Goal: Transaction & Acquisition: Purchase product/service

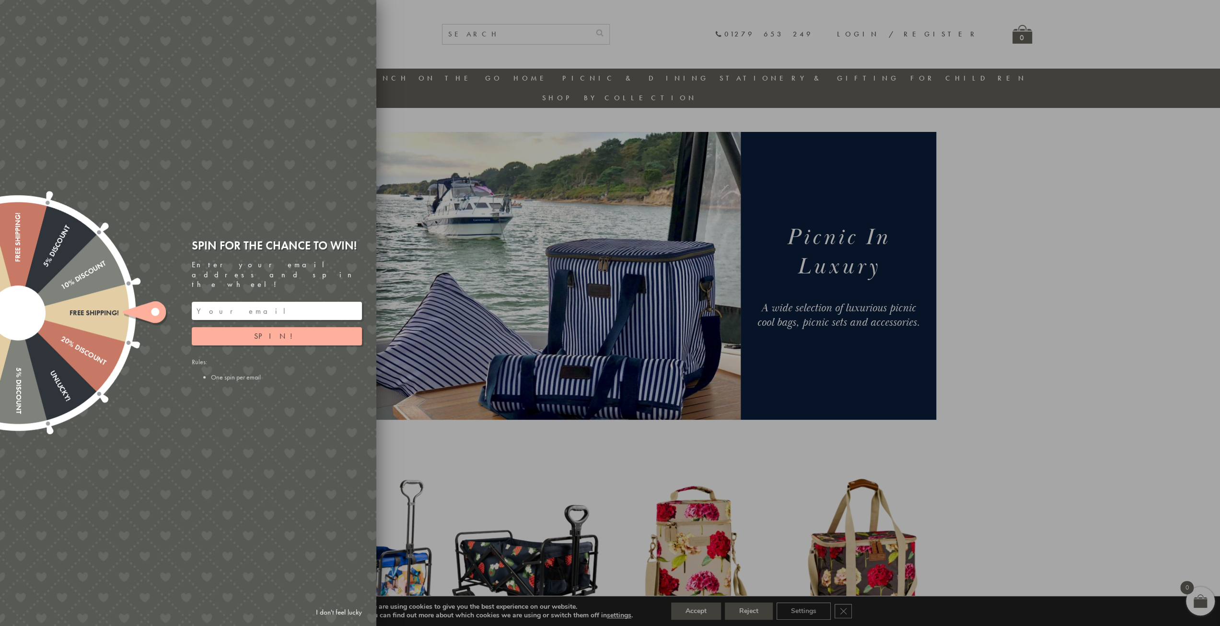
click at [1107, 268] on div at bounding box center [610, 313] width 1220 height 626
click at [1011, 236] on div at bounding box center [610, 313] width 1220 height 626
click at [344, 610] on link "I don't feel lucky" at bounding box center [339, 612] width 56 height 18
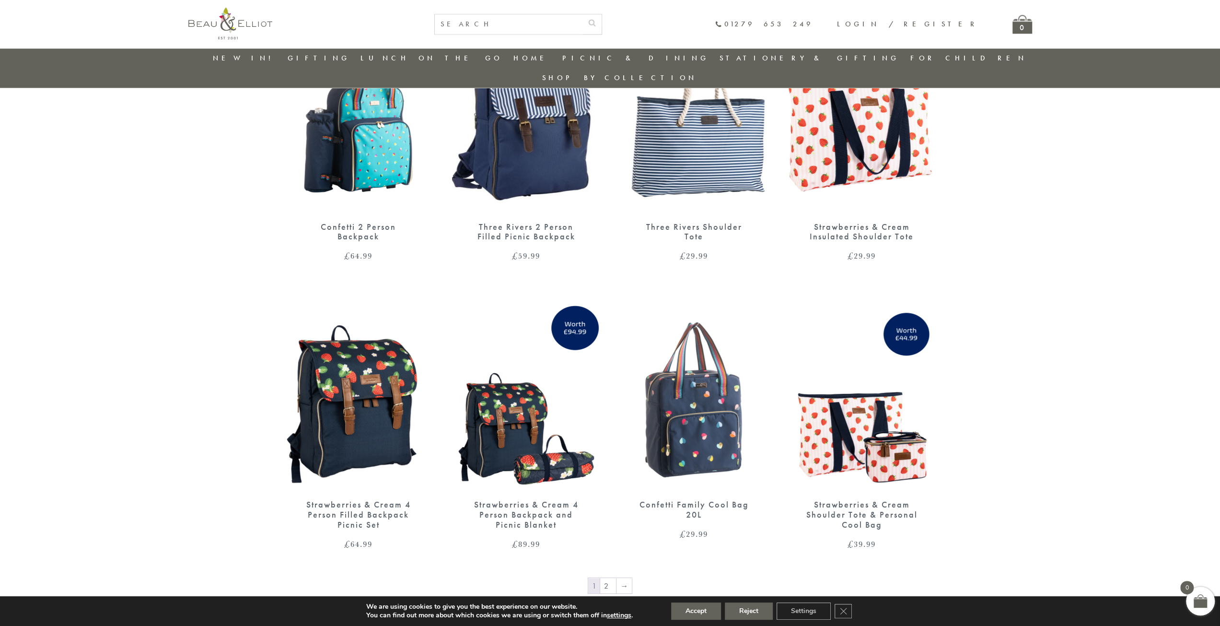
scroll to position [1288, 0]
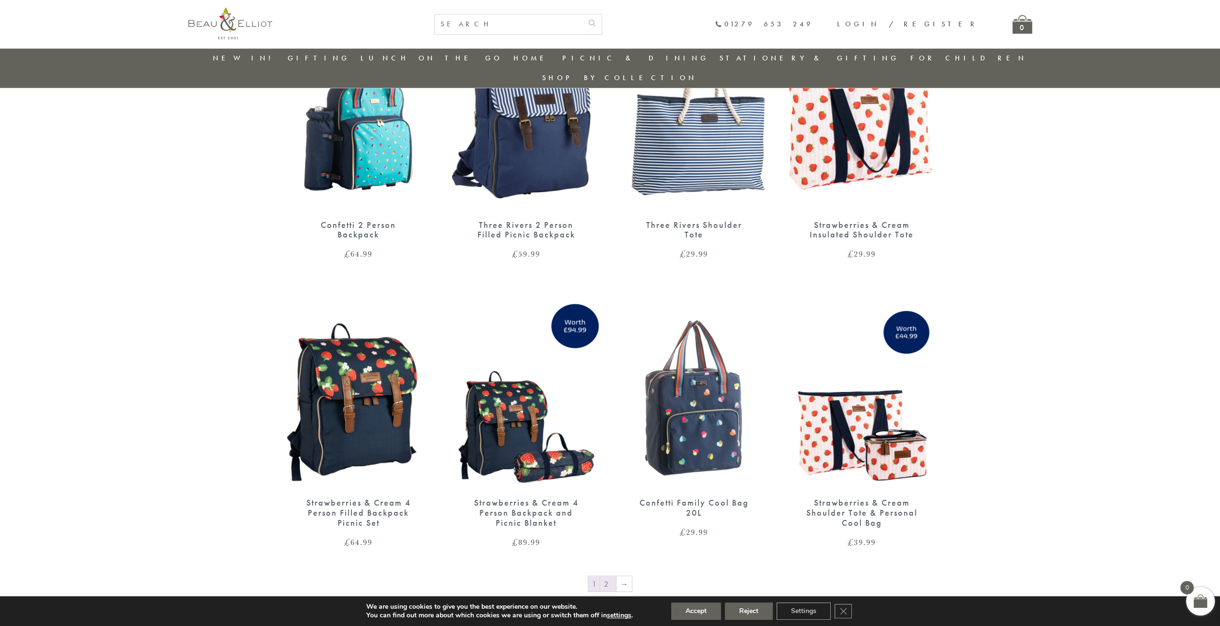
click at [609, 576] on link "2" at bounding box center [608, 583] width 16 height 15
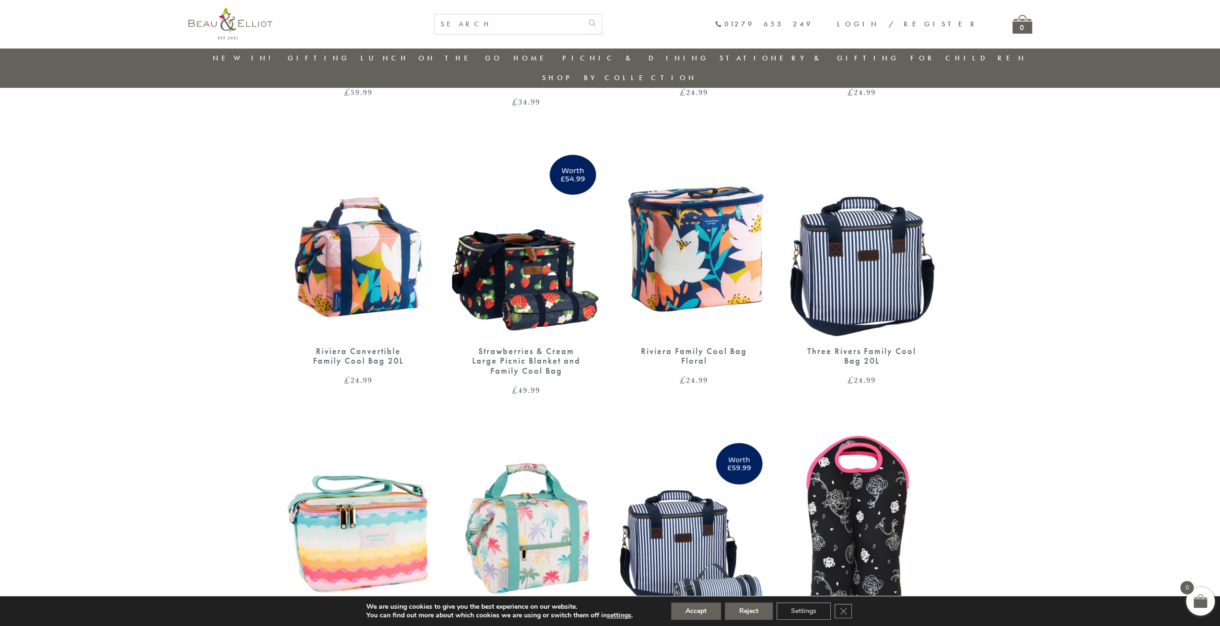
scroll to position [584, 0]
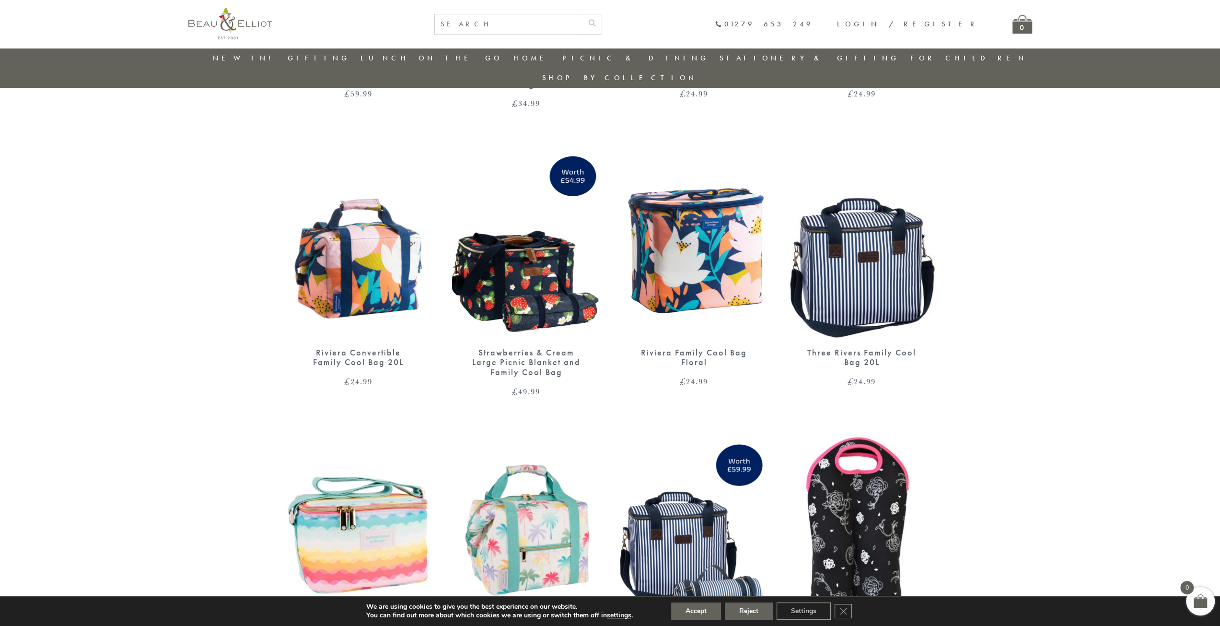
click at [885, 275] on img at bounding box center [862, 242] width 149 height 192
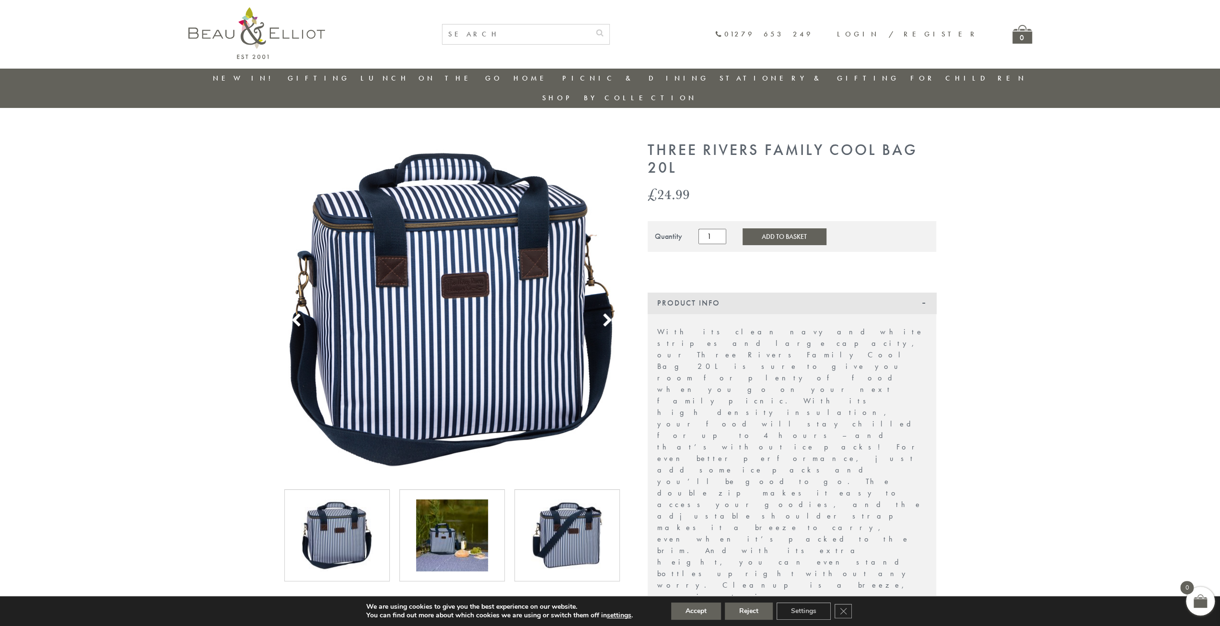
click at [439, 535] on img at bounding box center [452, 535] width 72 height 72
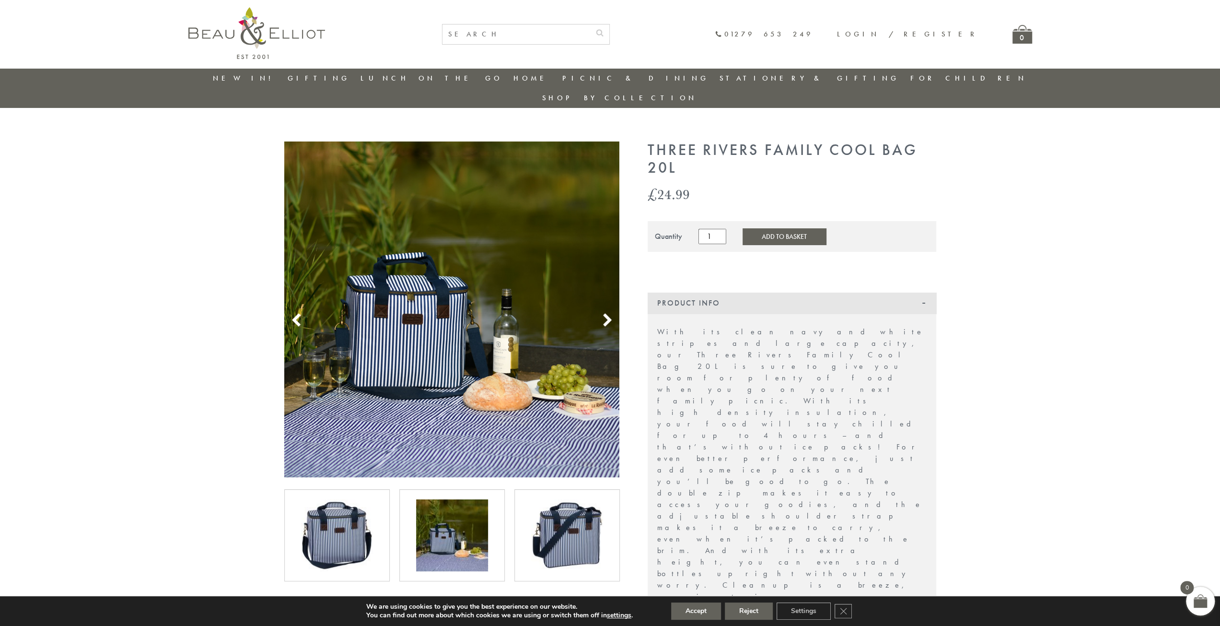
click at [606, 314] on use at bounding box center [607, 320] width 8 height 13
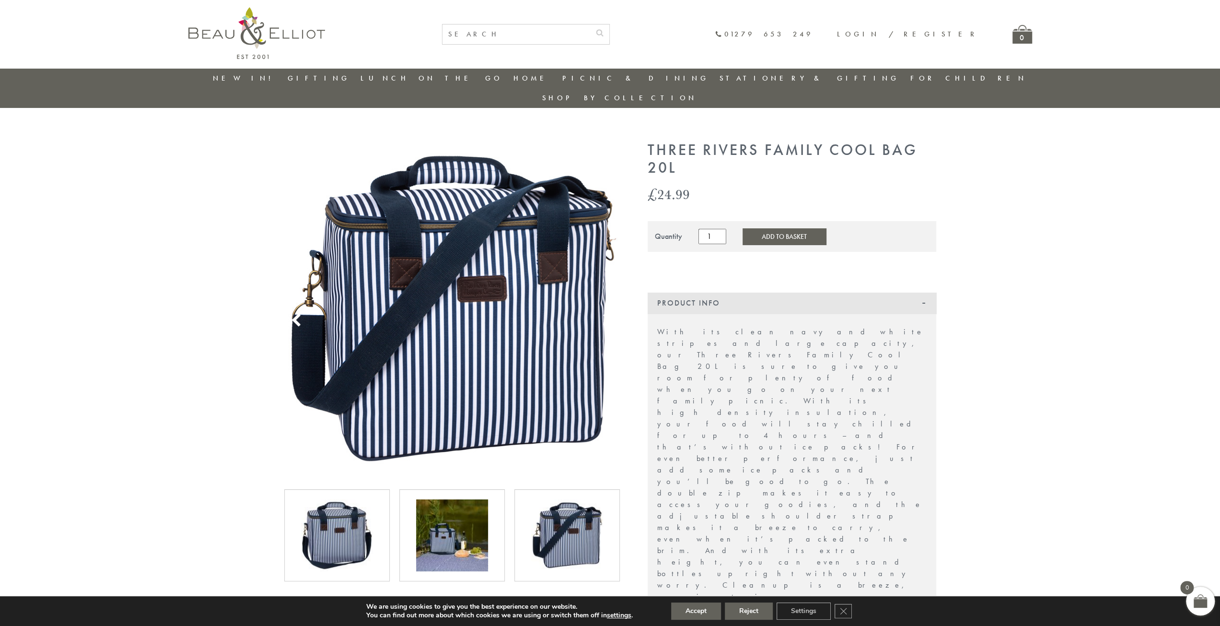
click at [606, 314] on use at bounding box center [607, 320] width 8 height 13
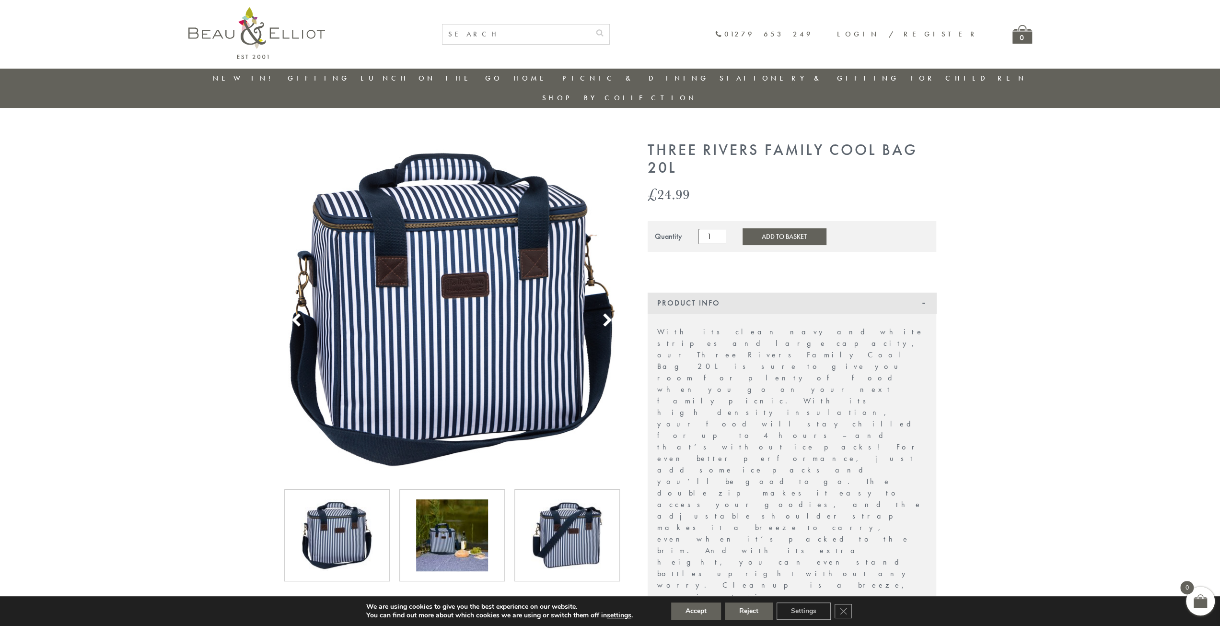
click at [606, 314] on use at bounding box center [607, 320] width 8 height 13
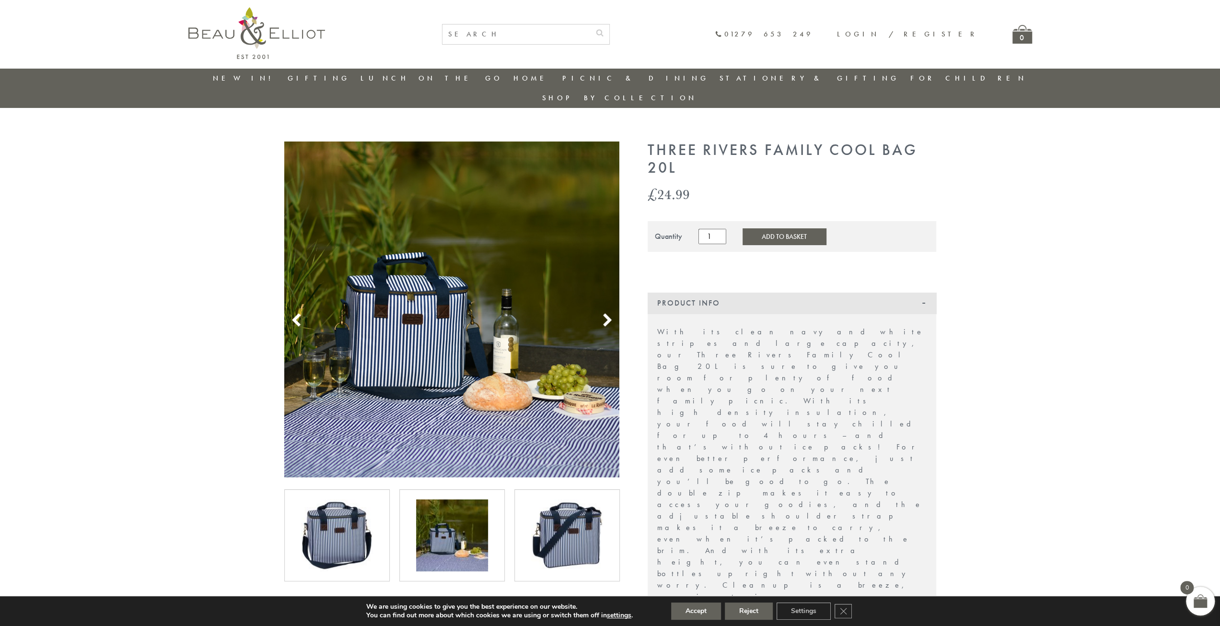
click at [606, 314] on use at bounding box center [607, 320] width 8 height 13
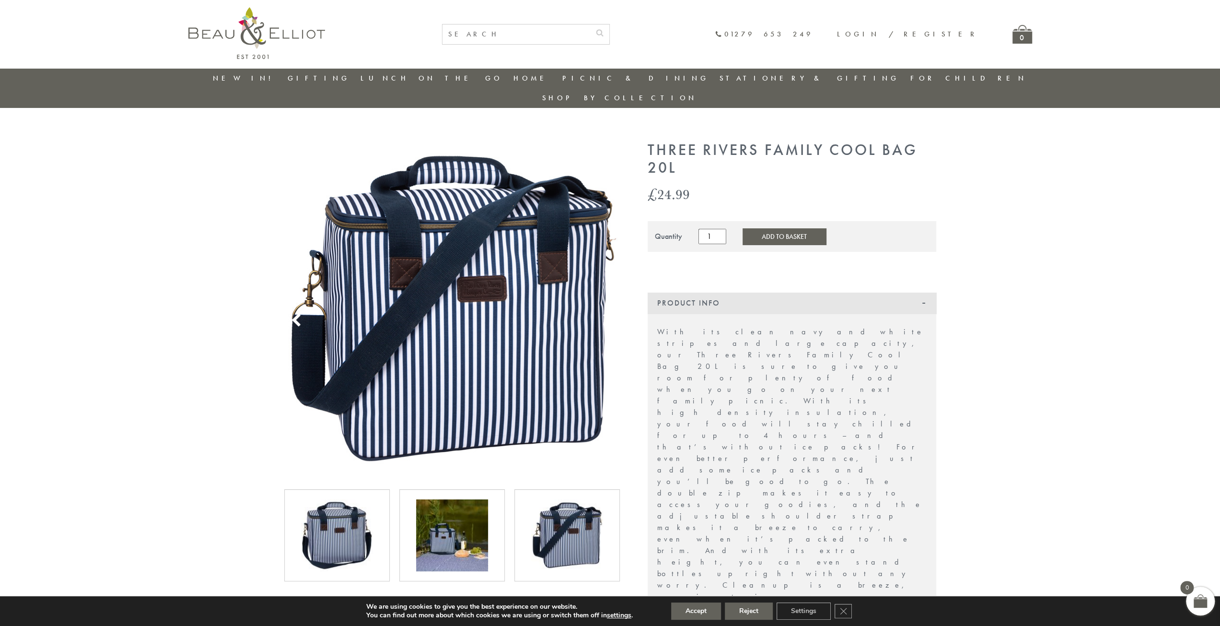
click at [606, 314] on use at bounding box center [607, 320] width 8 height 13
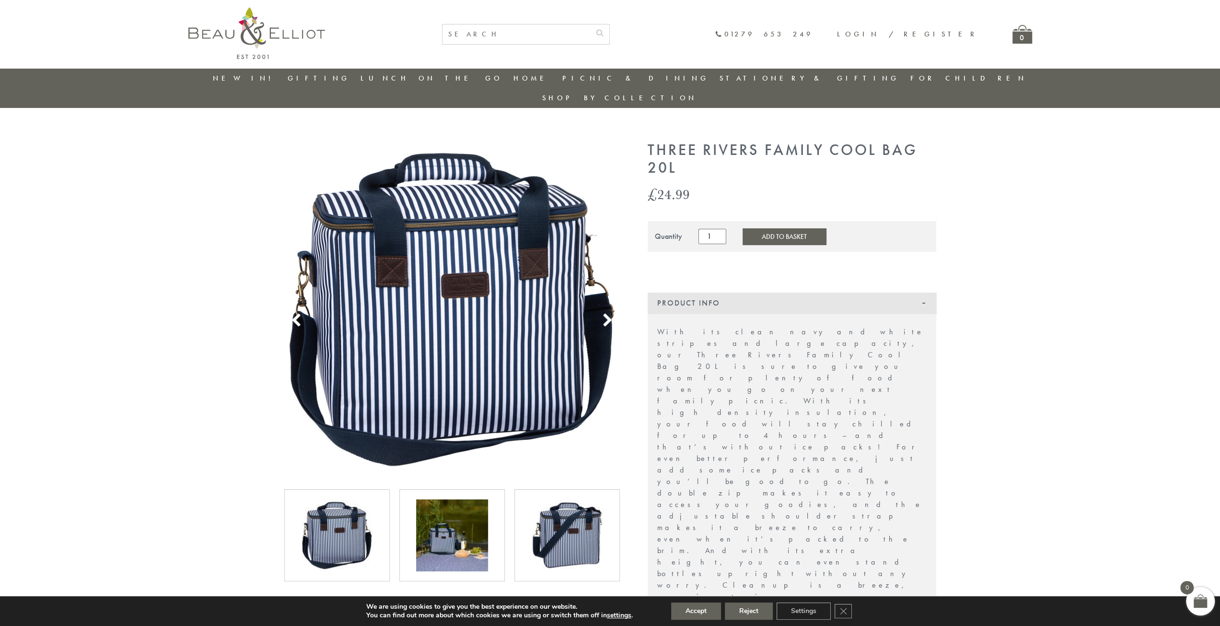
click at [606, 314] on use at bounding box center [607, 320] width 8 height 13
